Goal: Task Accomplishment & Management: Manage account settings

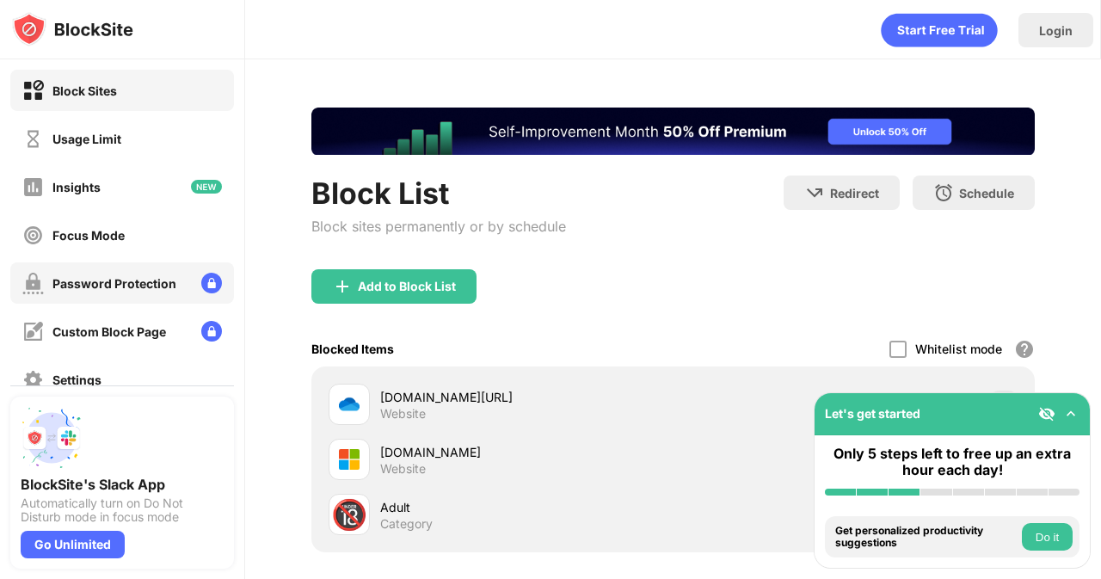
click at [90, 278] on div "Password Protection" at bounding box center [114, 283] width 124 height 15
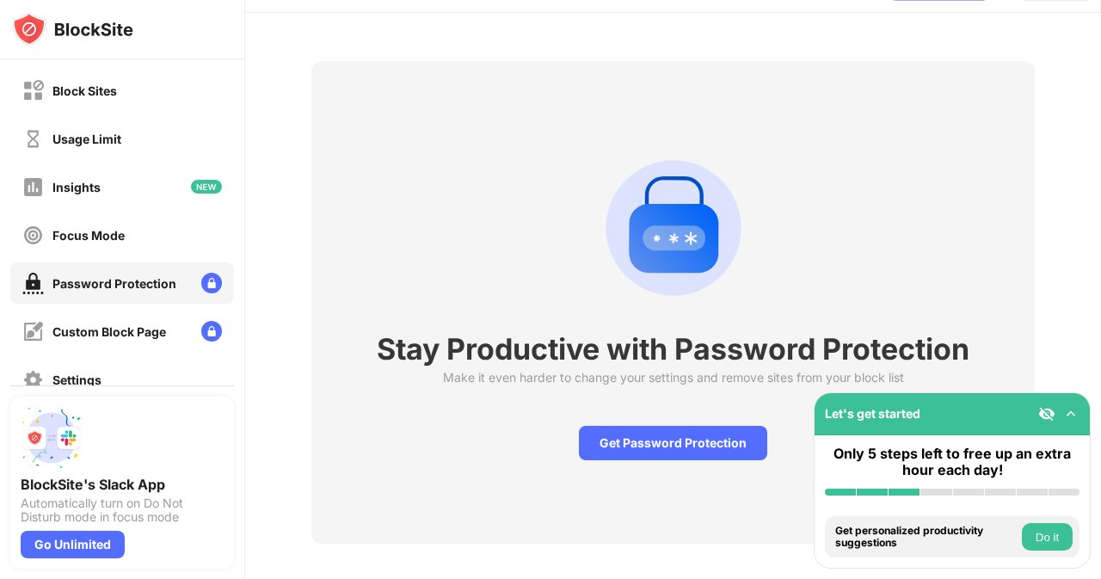
scroll to position [72, 0]
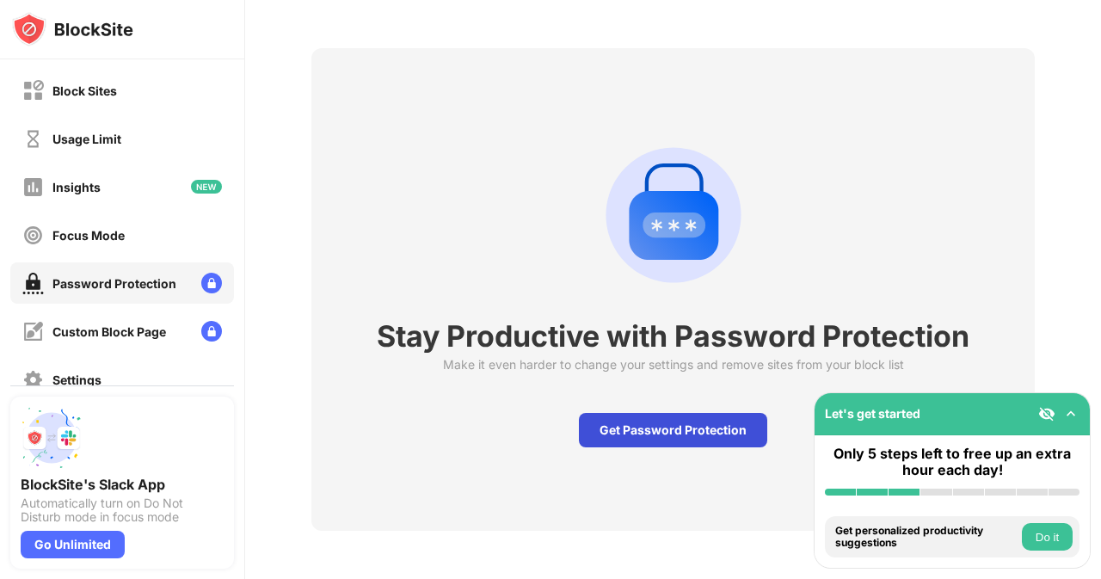
click at [623, 422] on div "Get Password Protection" at bounding box center [673, 430] width 188 height 34
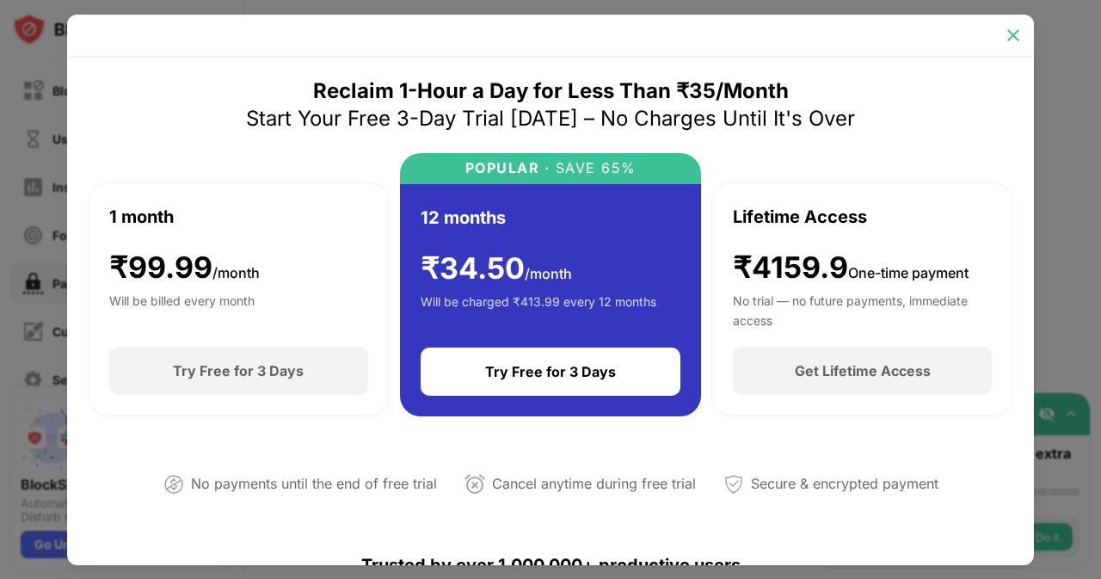
click at [1019, 43] on img at bounding box center [1013, 35] width 17 height 17
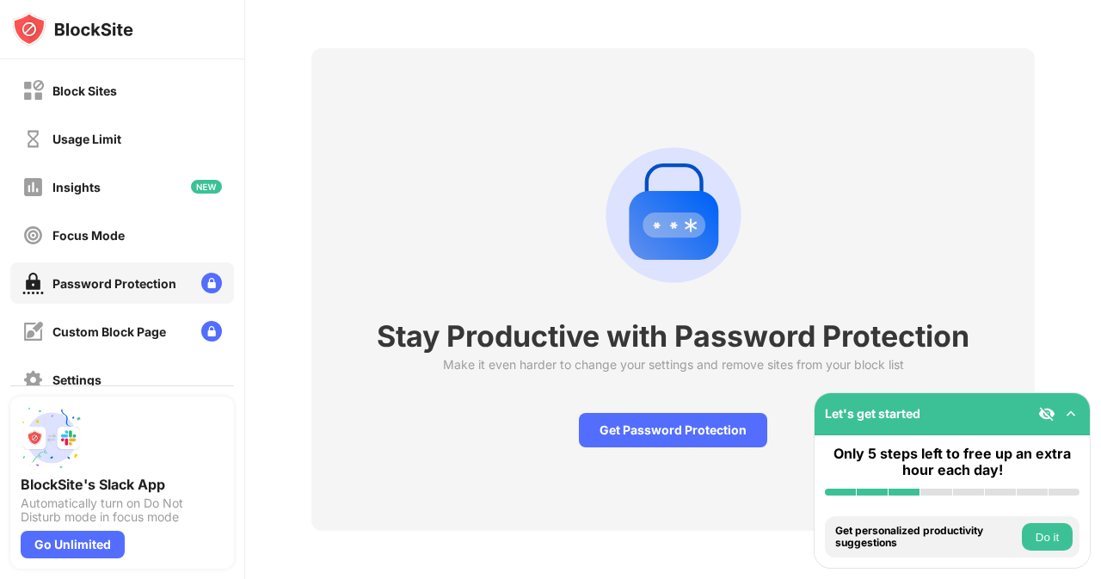
click at [524, 140] on div "Stay Productive with Password Protection Make it even harder to change your set…" at bounding box center [673, 289] width 724 height 483
